Goal: Task Accomplishment & Management: Manage account settings

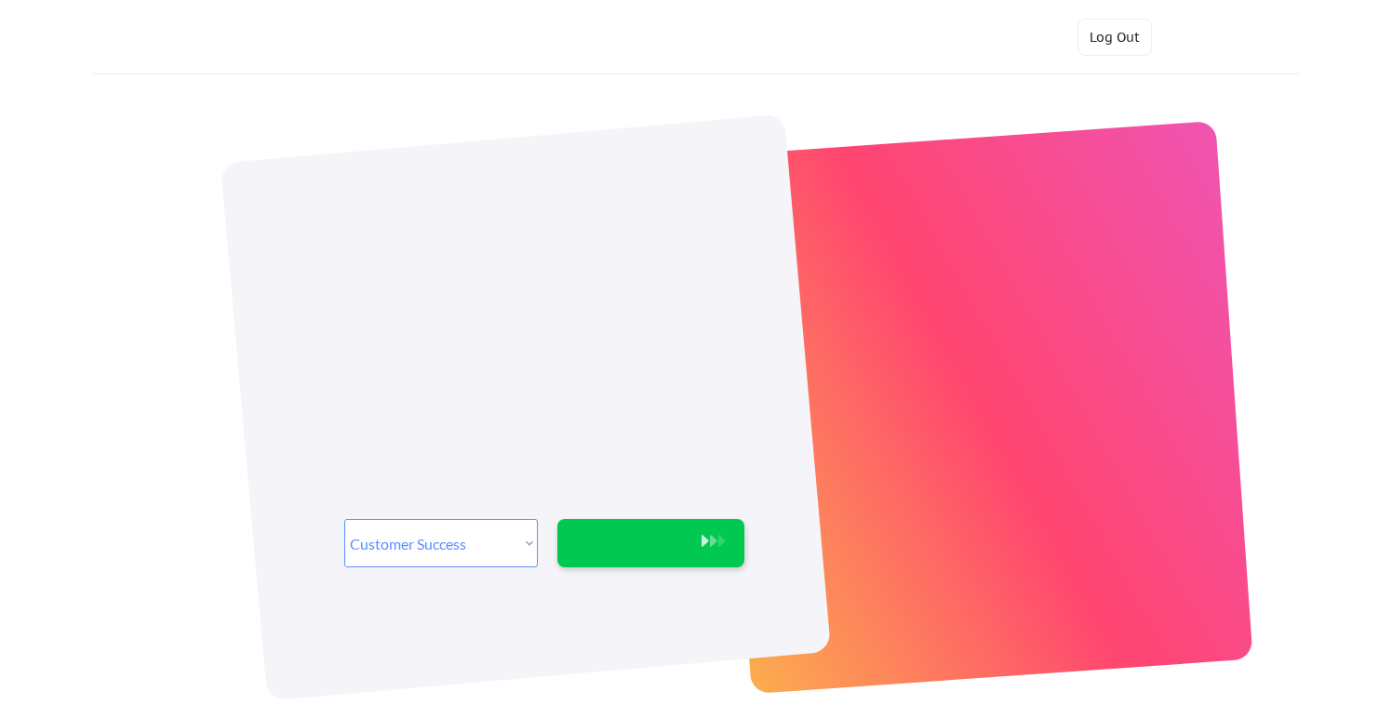
select select ""sales""
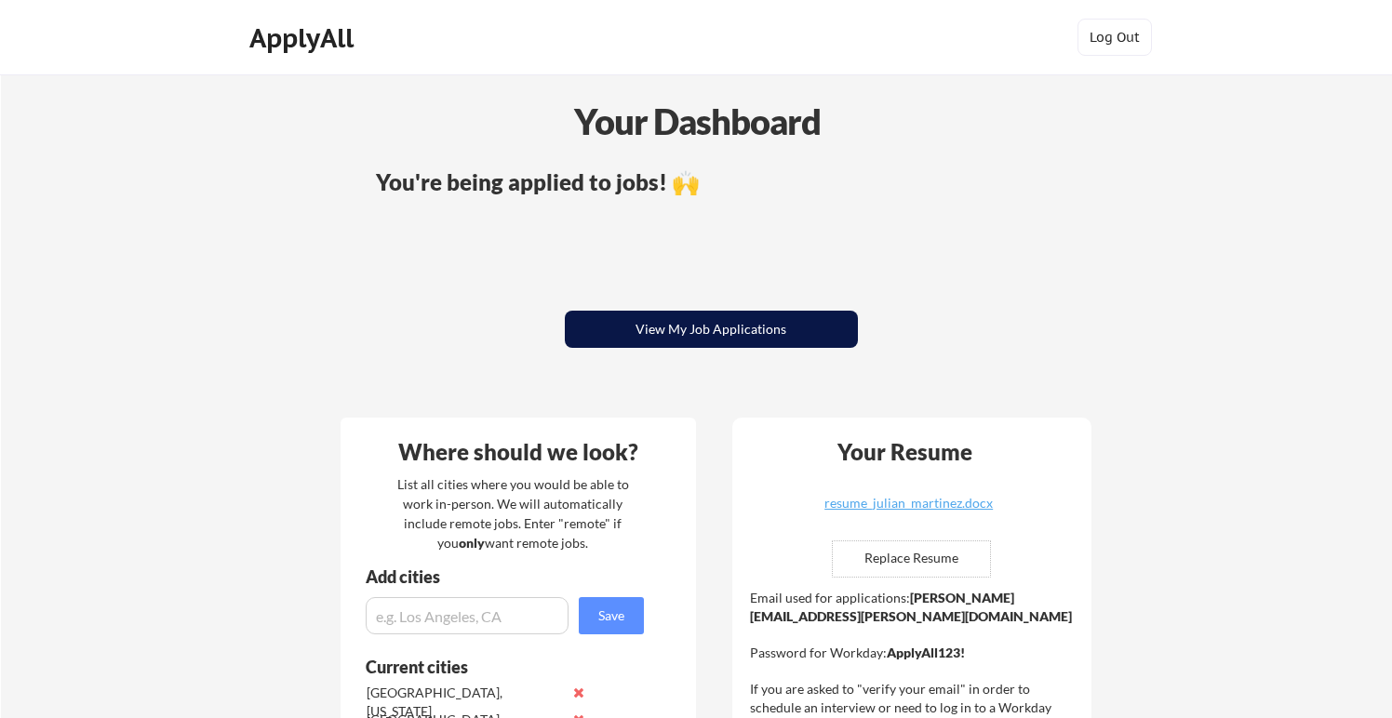
click at [661, 327] on button "View My Job Applications" at bounding box center [711, 329] width 293 height 37
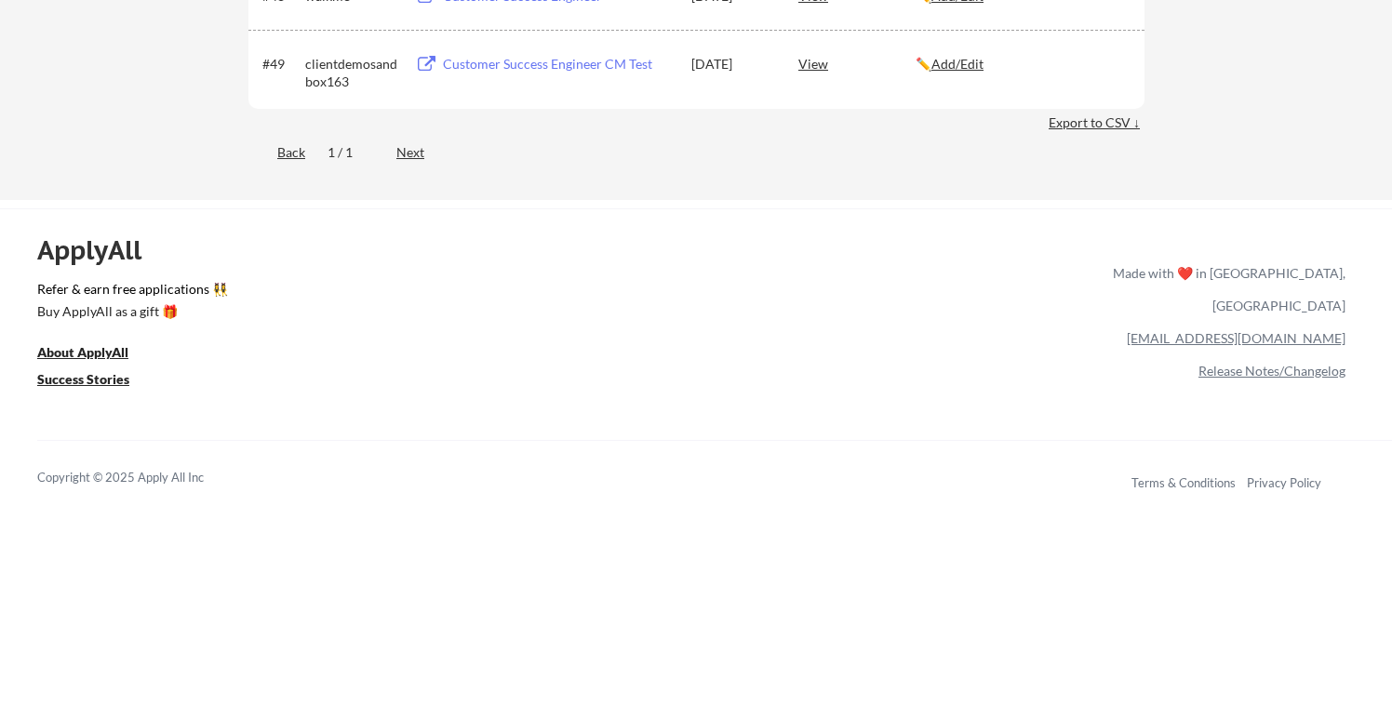
scroll to position [3735, 0]
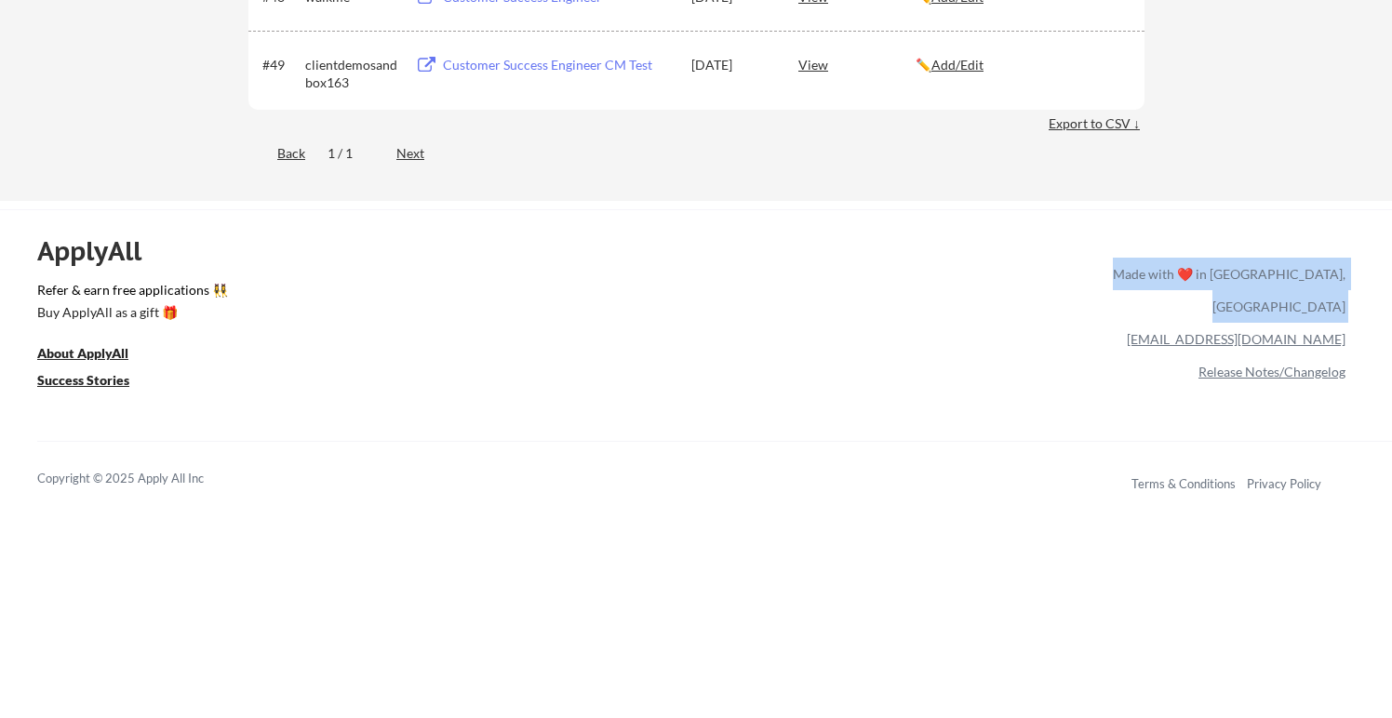
drag, startPoint x: 1350, startPoint y: 304, endPoint x: 1224, endPoint y: 315, distance: 126.1
click at [1225, 315] on div "ApplyAll Refer & earn free applications 👯‍♀️ Buy ApplyAll as a gift 🎁 About App…" at bounding box center [696, 369] width 1392 height 295
click at [1224, 323] on div "[EMAIL_ADDRESS][DOMAIN_NAME]" at bounding box center [1225, 339] width 240 height 33
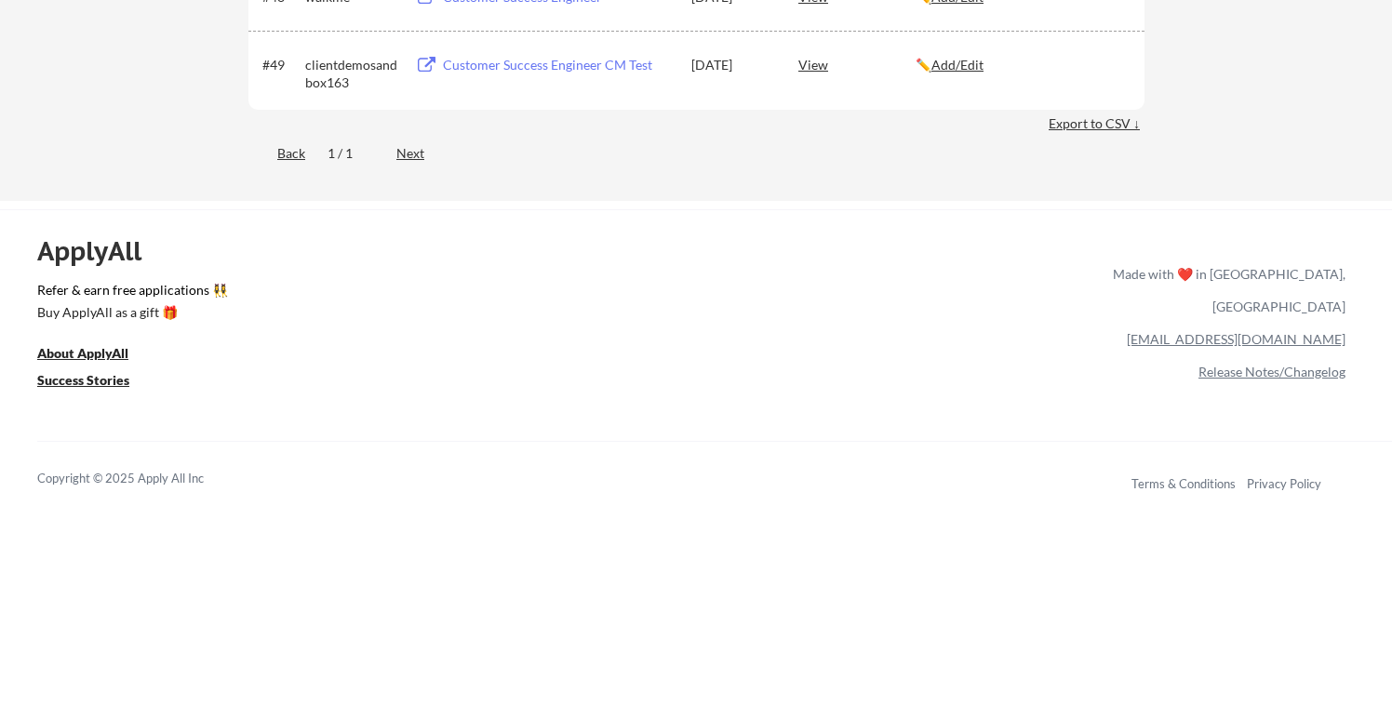
drag, startPoint x: 1367, startPoint y: 315, endPoint x: 1350, endPoint y: 319, distance: 17.2
click at [1350, 320] on div "ApplyAll Refer & earn free applications 👯‍♀️ Buy ApplyAll as a gift 🎁 About App…" at bounding box center [696, 369] width 1392 height 295
